Goal: Navigation & Orientation: Go to known website

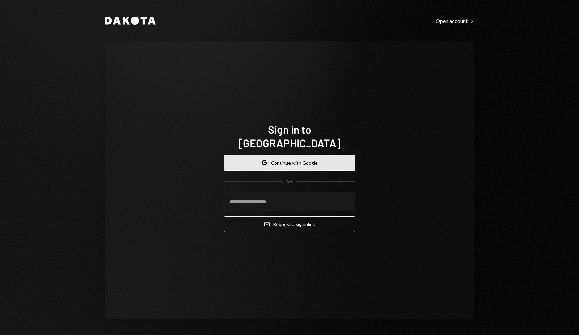
click at [302, 161] on button "Google Continue with Google" at bounding box center [289, 163] width 131 height 16
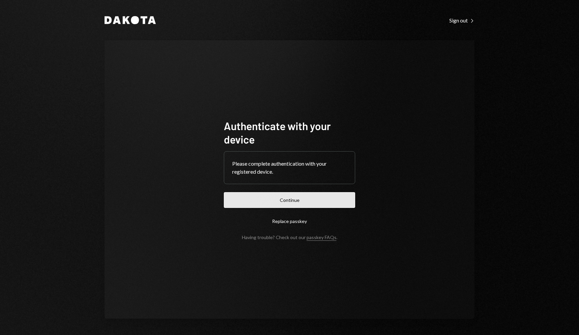
click at [299, 201] on button "Continue" at bounding box center [289, 200] width 131 height 16
